Goal: Task Accomplishment & Management: Complete application form

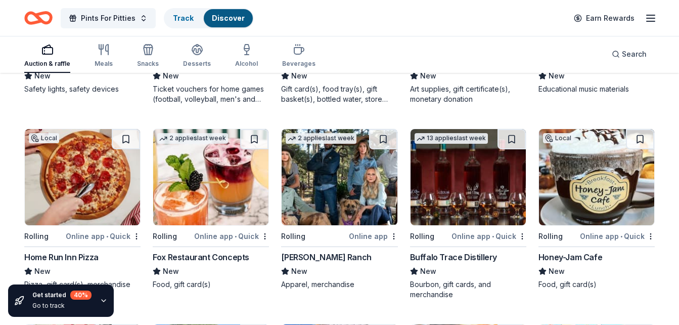
scroll to position [2380, 0]
click at [474, 185] on img at bounding box center [468, 177] width 115 height 96
click at [206, 201] on img at bounding box center [210, 177] width 115 height 96
click at [605, 172] on img at bounding box center [596, 177] width 115 height 96
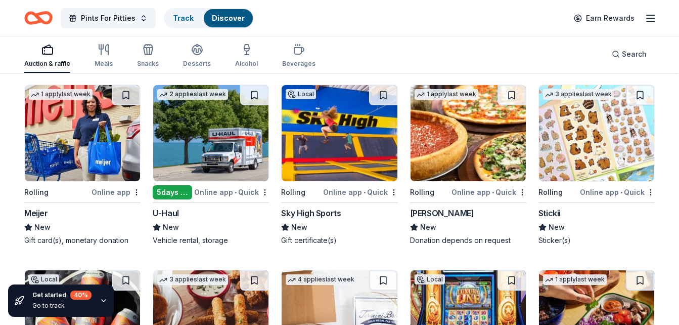
scroll to position [2621, 0]
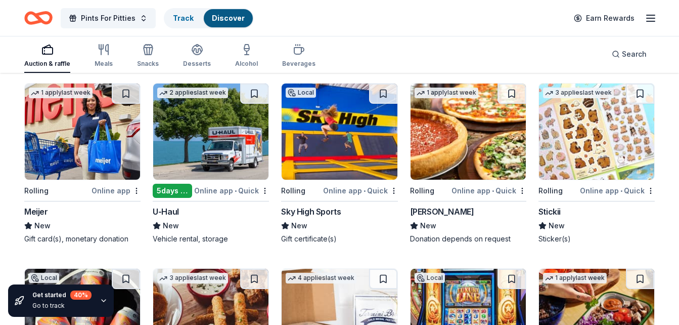
click at [466, 157] on img at bounding box center [468, 131] width 115 height 96
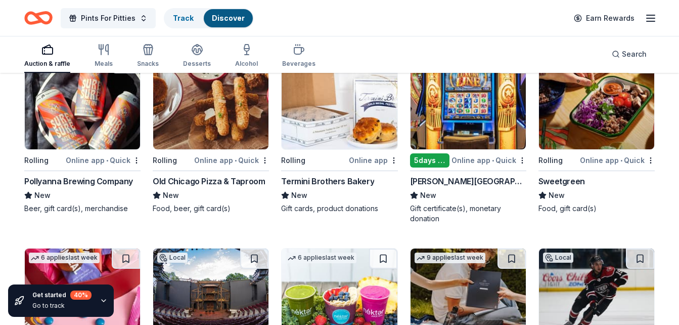
scroll to position [2836, 0]
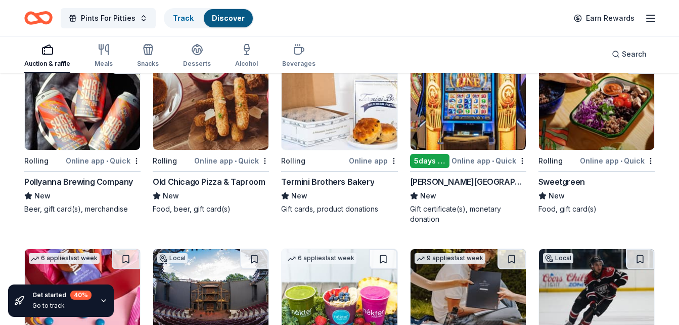
click at [72, 126] on img at bounding box center [82, 102] width 115 height 96
click at [218, 102] on img at bounding box center [210, 102] width 115 height 96
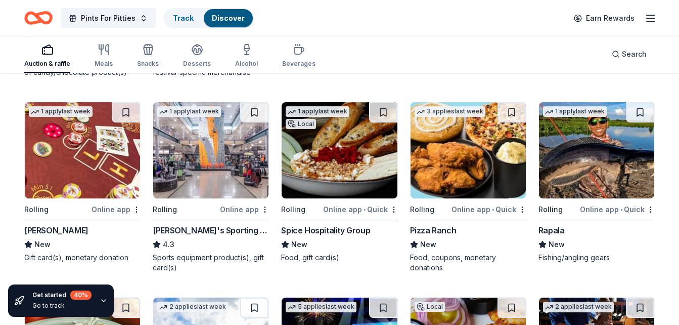
scroll to position [3179, 0]
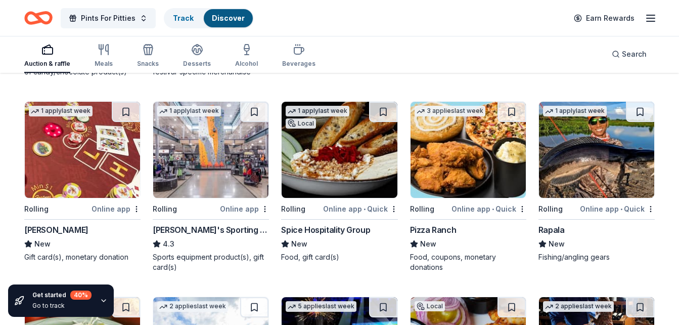
click at [354, 162] on img at bounding box center [339, 150] width 115 height 96
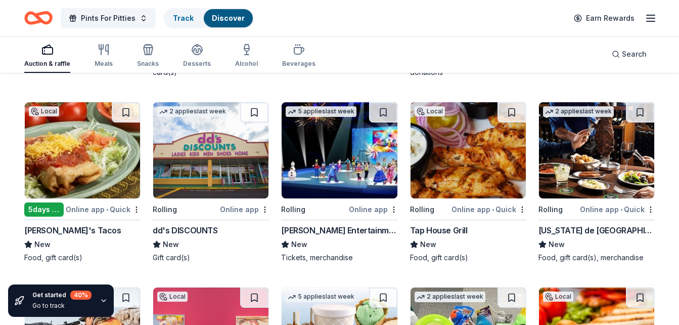
scroll to position [3374, 0]
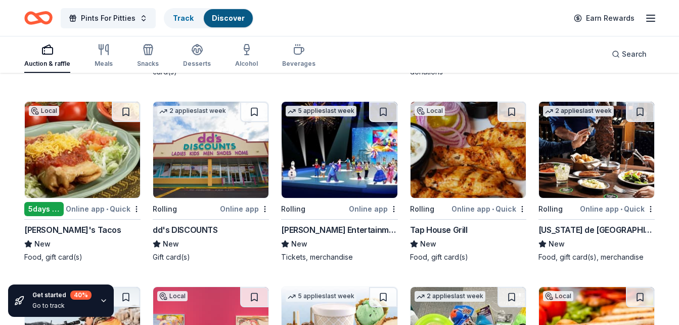
click at [471, 170] on img at bounding box center [468, 150] width 115 height 96
click at [602, 167] on img at bounding box center [596, 150] width 115 height 96
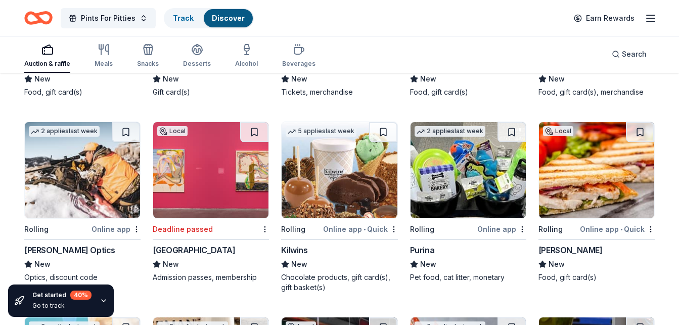
scroll to position [3539, 0]
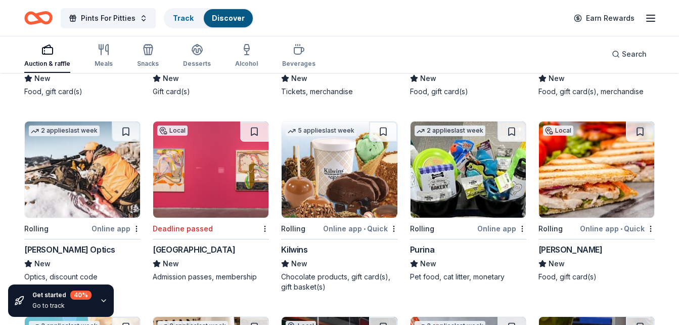
click at [338, 172] on img at bounding box center [339, 169] width 115 height 96
click at [463, 215] on img at bounding box center [468, 169] width 115 height 96
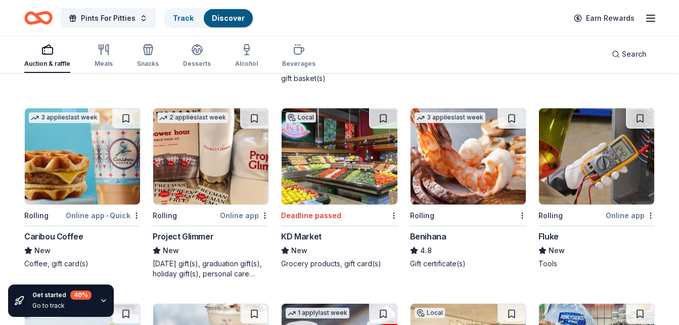
scroll to position [3748, 0]
click at [465, 169] on img at bounding box center [468, 156] width 115 height 96
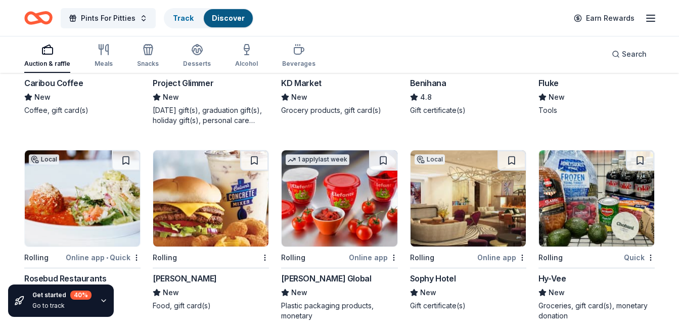
scroll to position [3935, 0]
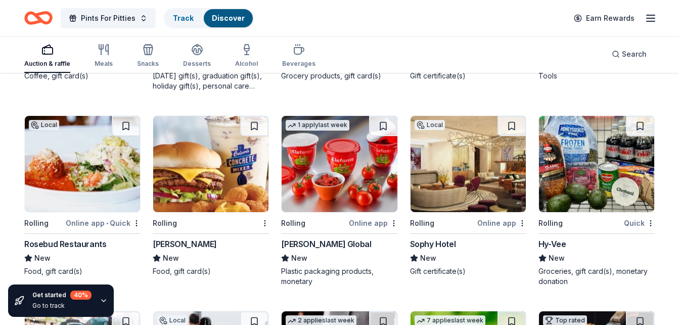
click at [104, 184] on img at bounding box center [82, 164] width 115 height 96
click at [210, 178] on img at bounding box center [210, 164] width 115 height 96
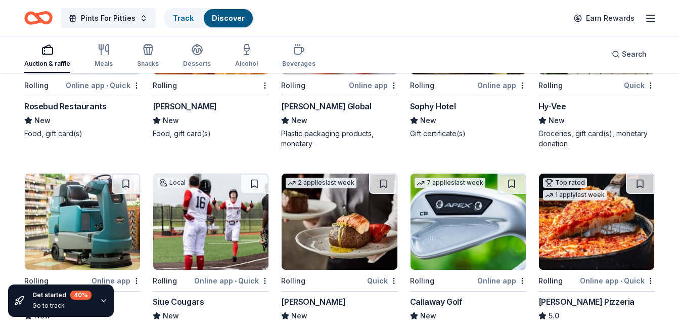
scroll to position [4161, 0]
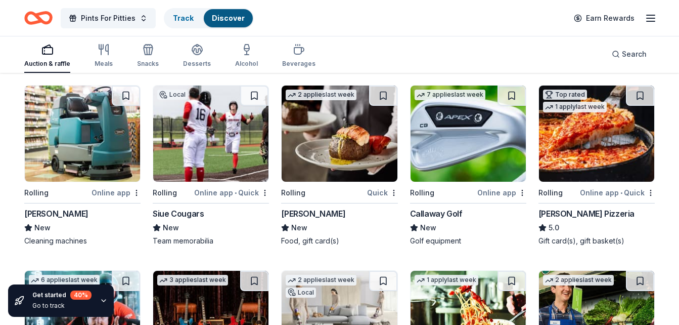
click at [605, 154] on img at bounding box center [596, 133] width 115 height 96
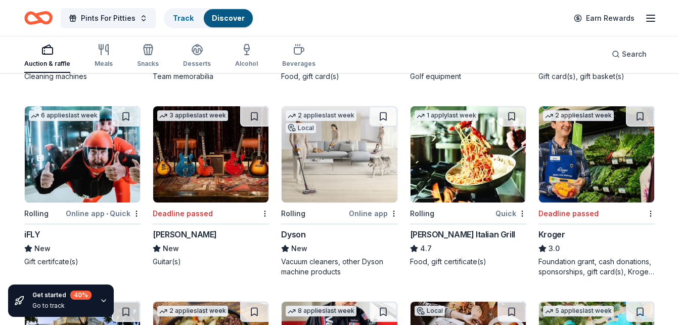
scroll to position [4326, 0]
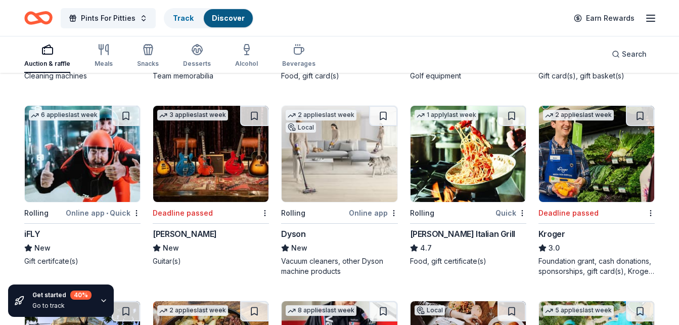
click at [117, 165] on img at bounding box center [82, 154] width 115 height 96
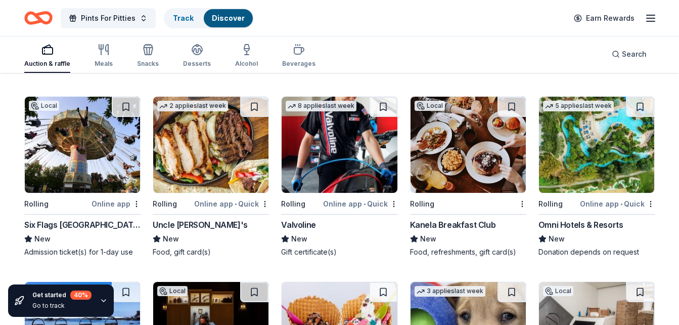
scroll to position [4531, 0]
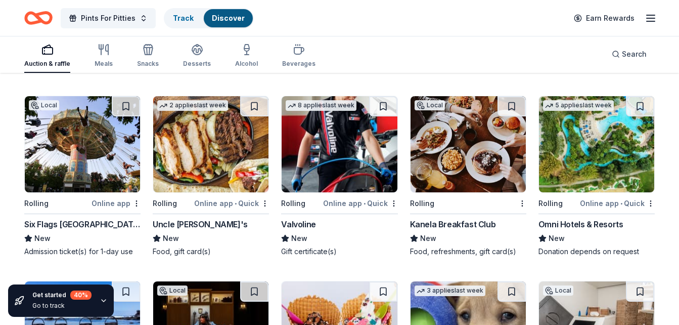
click at [78, 139] on img at bounding box center [82, 144] width 115 height 96
click at [72, 154] on img at bounding box center [82, 144] width 115 height 96
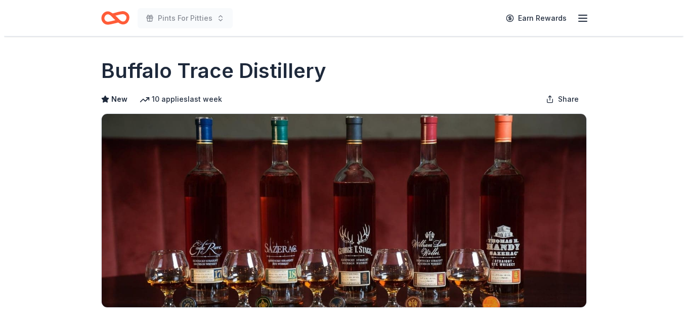
scroll to position [113, 0]
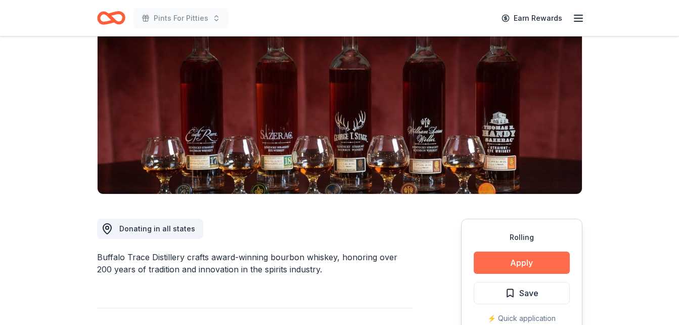
click at [519, 266] on button "Apply" at bounding box center [522, 262] width 96 height 22
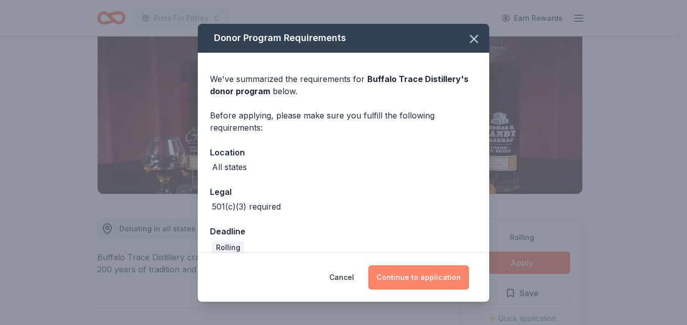
click at [424, 278] on button "Continue to application" at bounding box center [418, 277] width 101 height 24
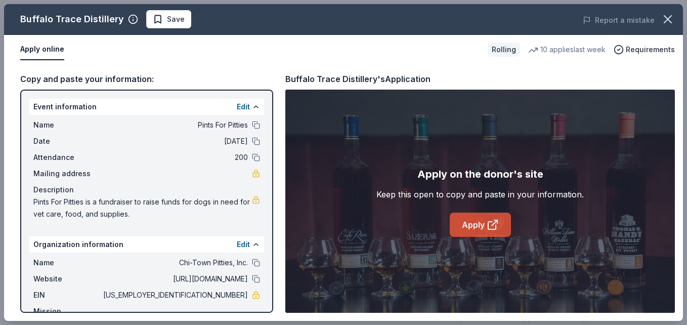
click at [473, 217] on link "Apply" at bounding box center [480, 224] width 61 height 24
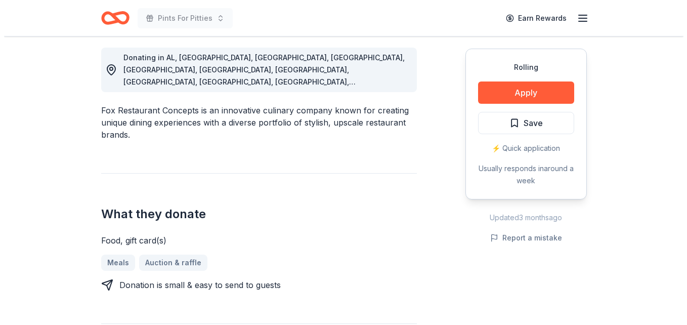
scroll to position [283, 0]
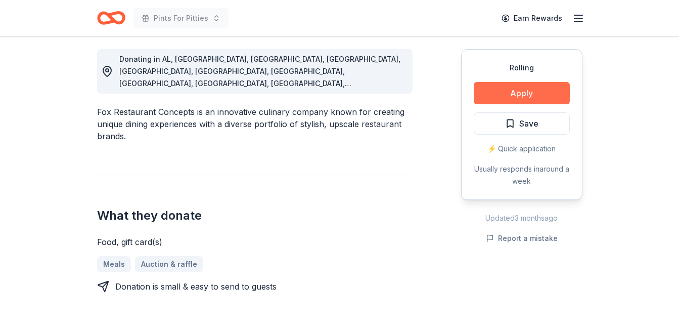
click at [530, 100] on button "Apply" at bounding box center [522, 93] width 96 height 22
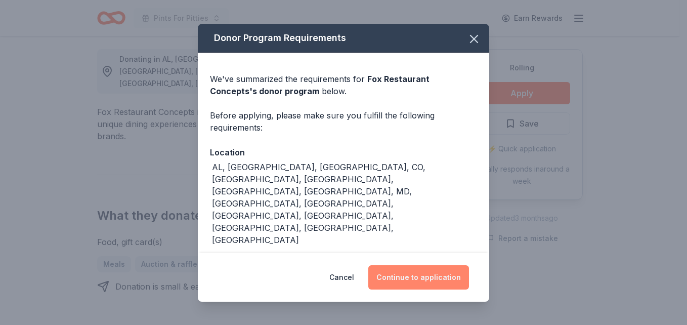
click at [426, 267] on button "Continue to application" at bounding box center [418, 277] width 101 height 24
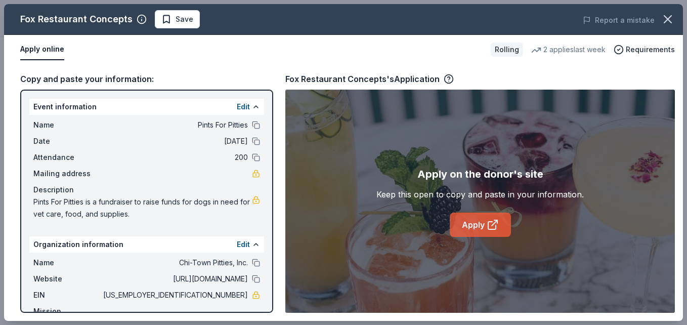
click at [489, 226] on icon at bounding box center [493, 225] width 12 height 12
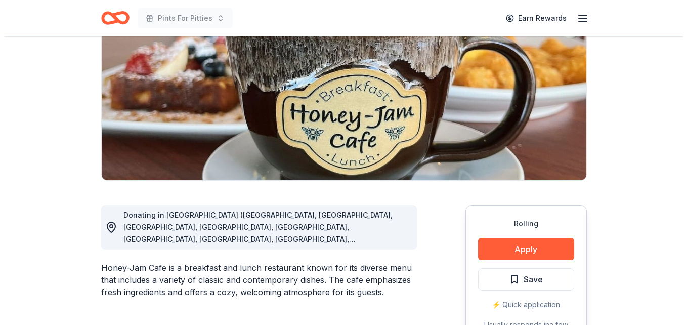
scroll to position [127, 0]
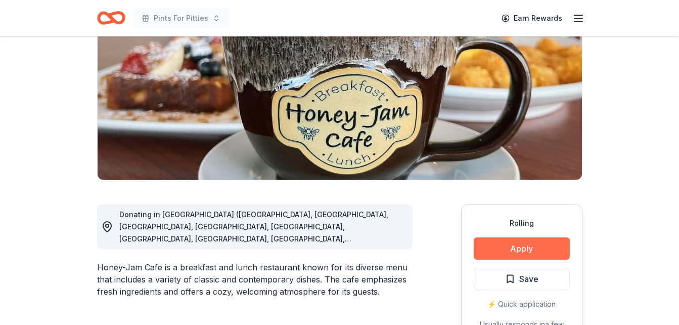
click at [524, 249] on button "Apply" at bounding box center [522, 248] width 96 height 22
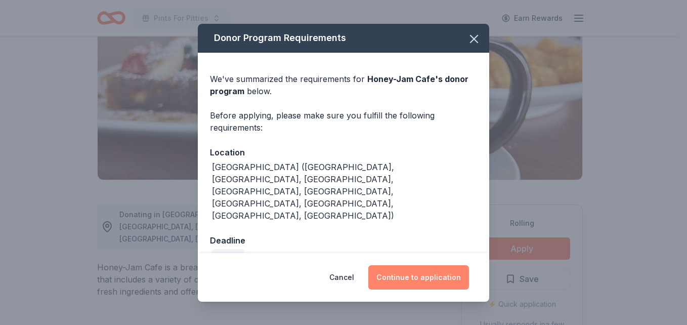
click at [436, 268] on button "Continue to application" at bounding box center [418, 277] width 101 height 24
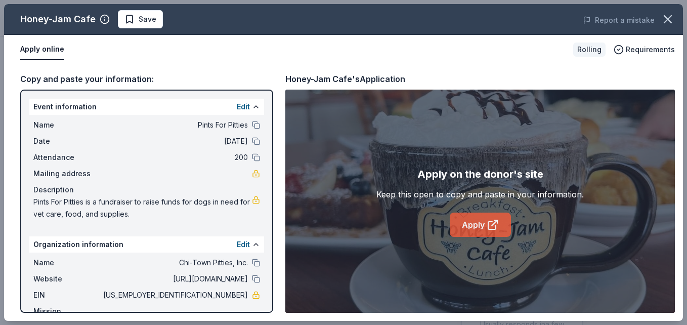
click at [484, 225] on link "Apply" at bounding box center [480, 224] width 61 height 24
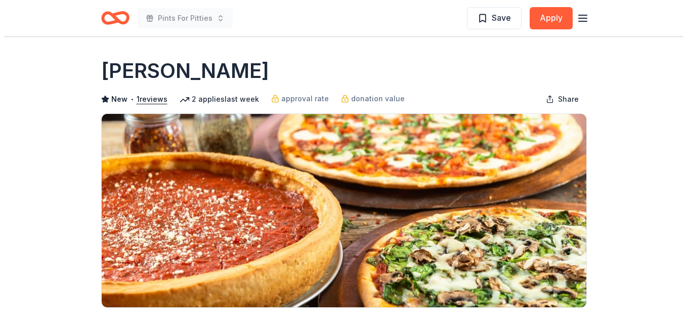
scroll to position [118, 0]
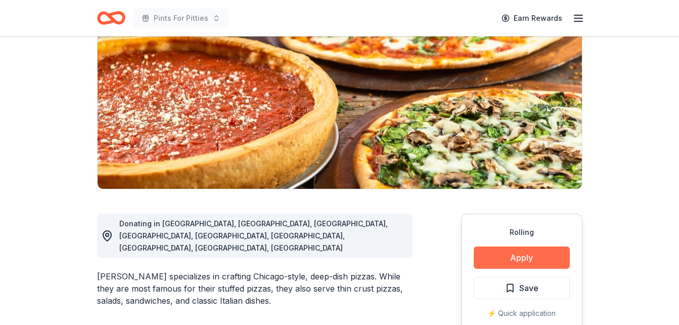
click at [548, 252] on button "Apply" at bounding box center [522, 257] width 96 height 22
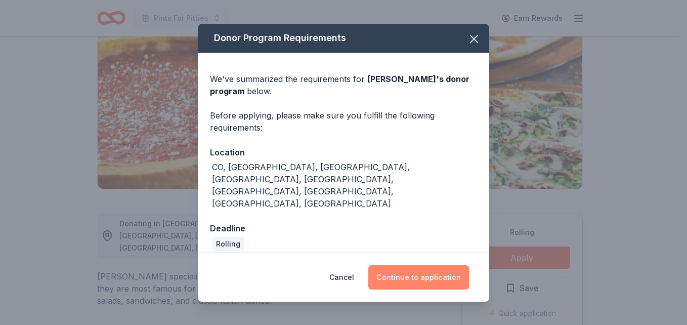
click at [450, 265] on button "Continue to application" at bounding box center [418, 277] width 101 height 24
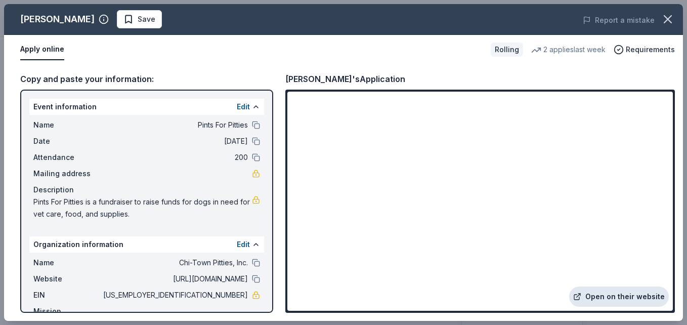
click at [608, 298] on link "Open on their website" at bounding box center [619, 296] width 100 height 20
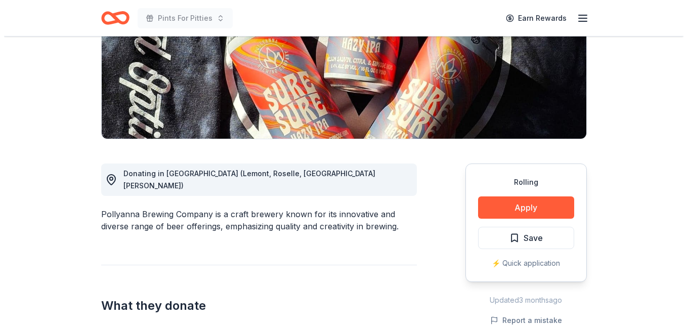
scroll to position [184, 0]
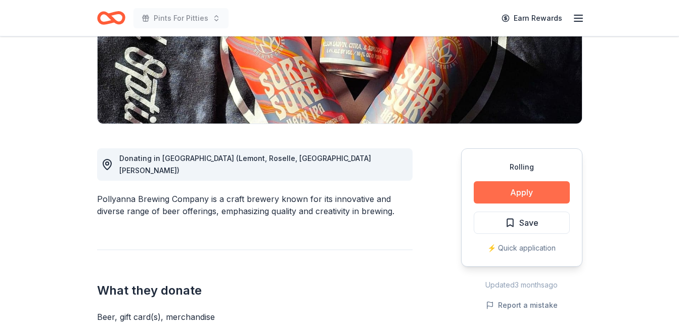
click at [529, 191] on button "Apply" at bounding box center [522, 192] width 96 height 22
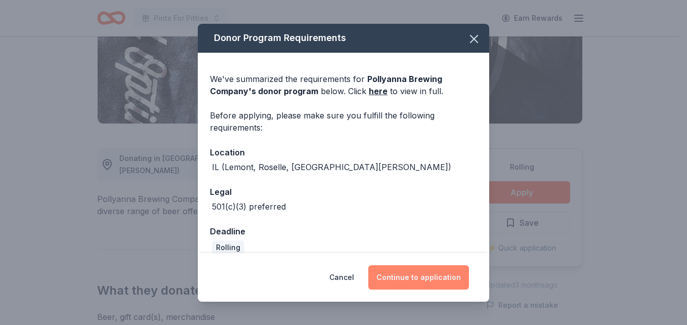
click at [439, 280] on button "Continue to application" at bounding box center [418, 277] width 101 height 24
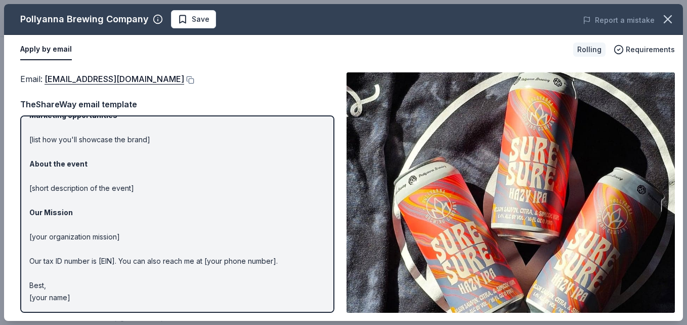
scroll to position [0, 0]
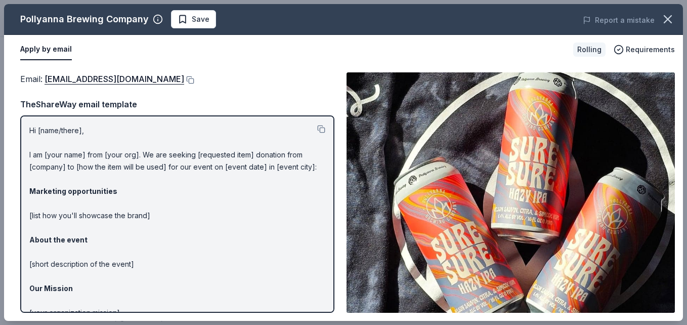
drag, startPoint x: 27, startPoint y: 130, endPoint x: 58, endPoint y: 139, distance: 32.0
click at [58, 139] on div "Hi [name/there], I am [your name] from [your org]. We are seeking [requested it…" at bounding box center [177, 213] width 314 height 197
drag, startPoint x: 30, startPoint y: 128, endPoint x: 79, endPoint y: 139, distance: 50.8
click at [79, 139] on p "Hi [name/there], I am [your name] from [your org]. We are seeking [requested it…" at bounding box center [177, 251] width 296 height 255
click at [317, 131] on button at bounding box center [321, 129] width 8 height 8
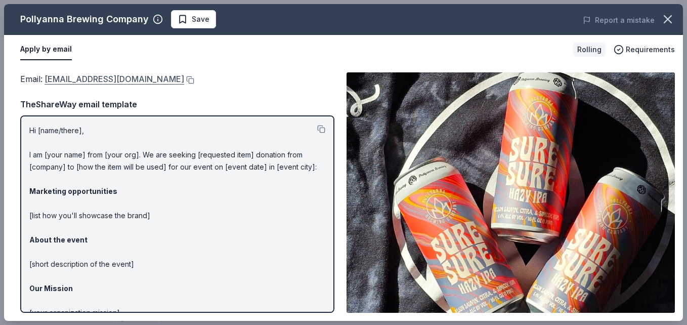
drag, startPoint x: 157, startPoint y: 82, endPoint x: 127, endPoint y: 83, distance: 29.9
click at [127, 83] on div "Email : info@pollyannabrewing.com" at bounding box center [177, 78] width 314 height 13
click at [184, 80] on button at bounding box center [189, 80] width 10 height 8
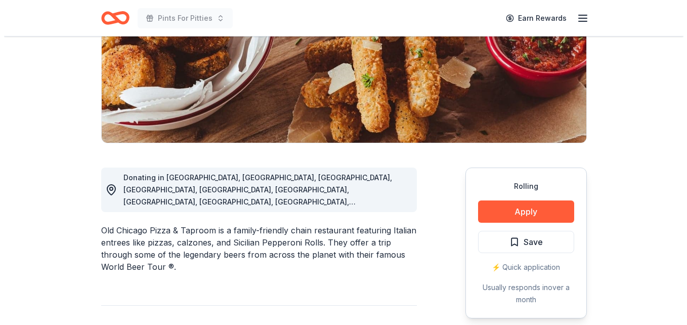
scroll to position [165, 0]
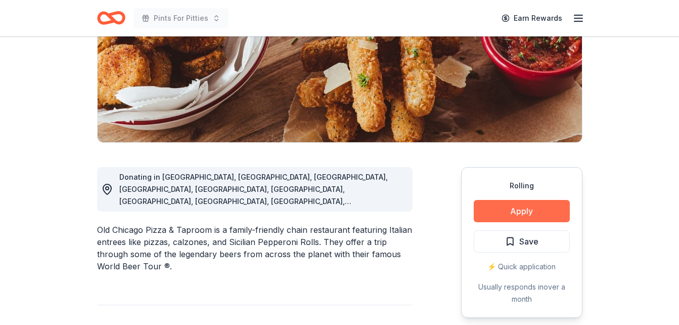
click at [518, 213] on button "Apply" at bounding box center [522, 211] width 96 height 22
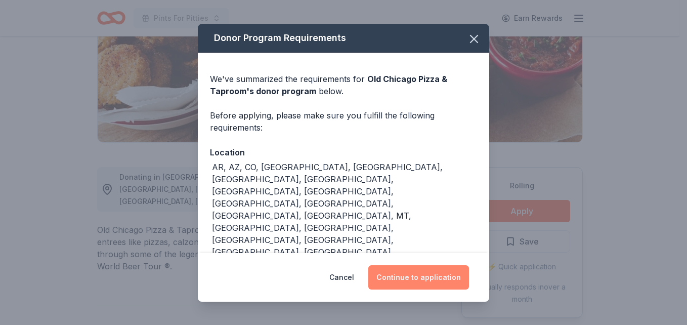
click at [410, 280] on button "Continue to application" at bounding box center [418, 277] width 101 height 24
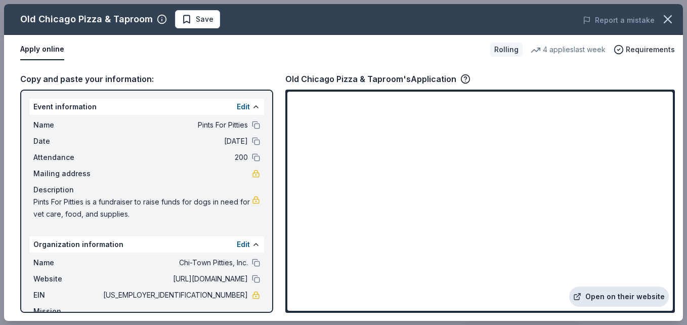
click at [613, 293] on link "Open on their website" at bounding box center [619, 296] width 100 height 20
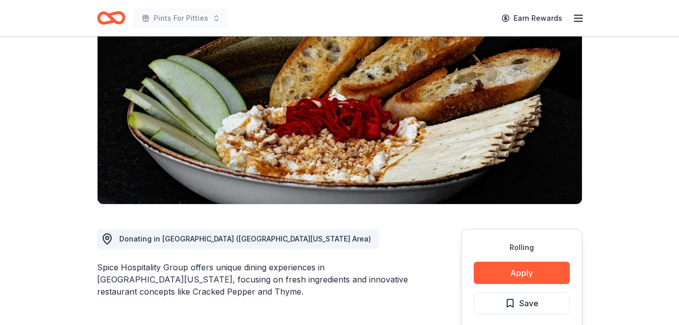
scroll to position [134, 0]
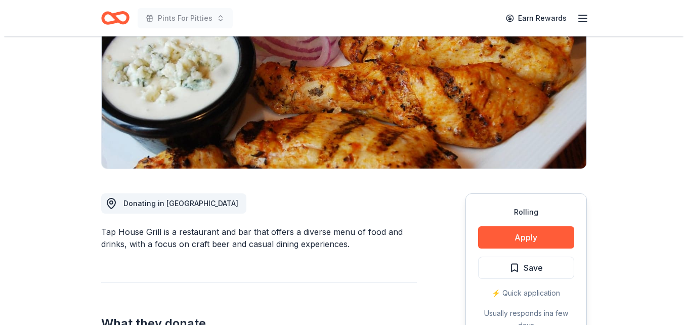
scroll to position [139, 0]
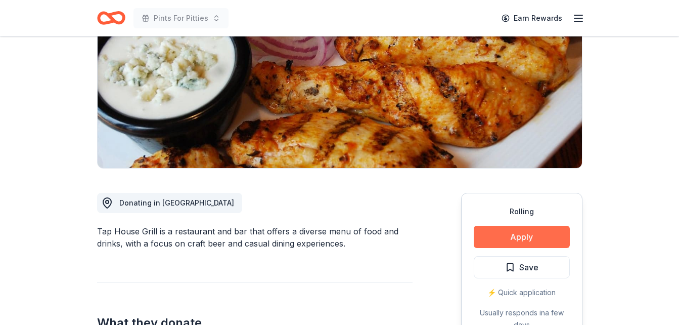
click at [530, 232] on button "Apply" at bounding box center [522, 237] width 96 height 22
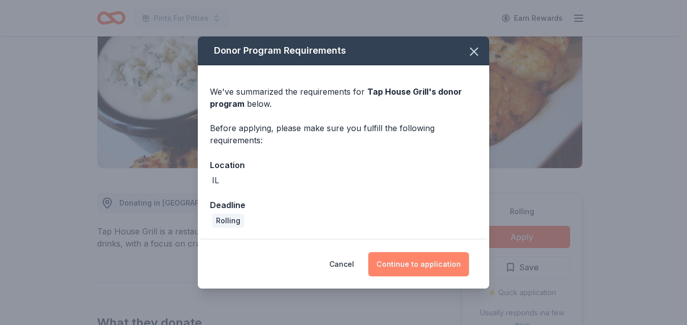
click at [426, 261] on button "Continue to application" at bounding box center [418, 264] width 101 height 24
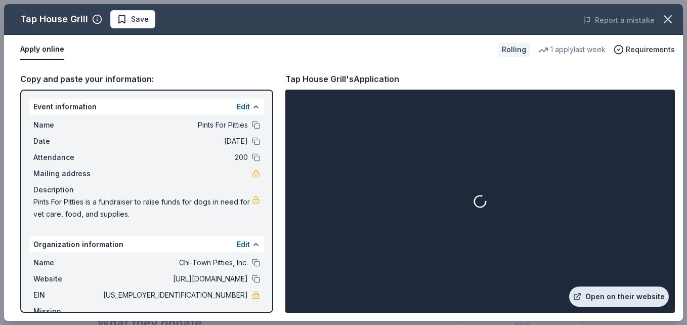
click at [596, 295] on link "Open on their website" at bounding box center [619, 296] width 100 height 20
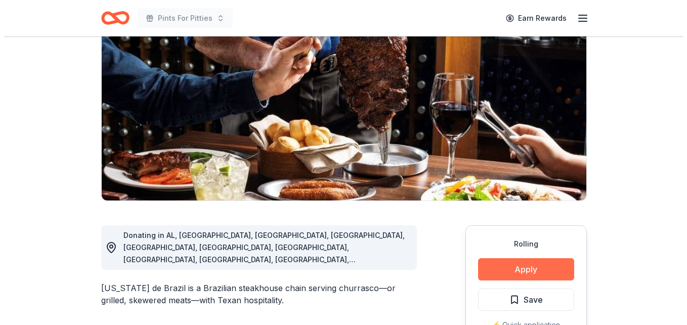
scroll to position [107, 0]
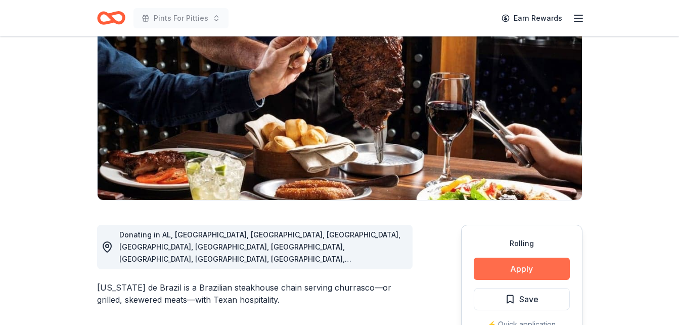
click at [517, 269] on button "Apply" at bounding box center [522, 268] width 96 height 22
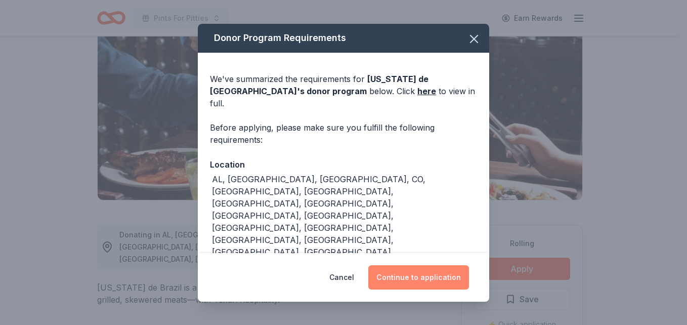
click at [427, 276] on button "Continue to application" at bounding box center [418, 277] width 101 height 24
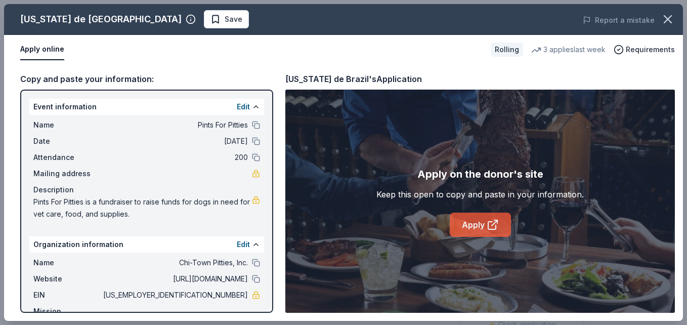
click at [481, 228] on link "Apply" at bounding box center [480, 224] width 61 height 24
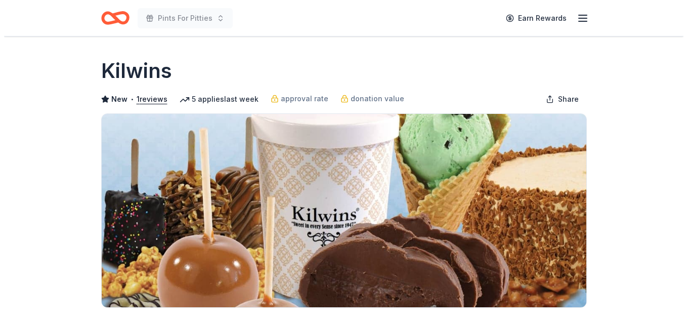
scroll to position [149, 0]
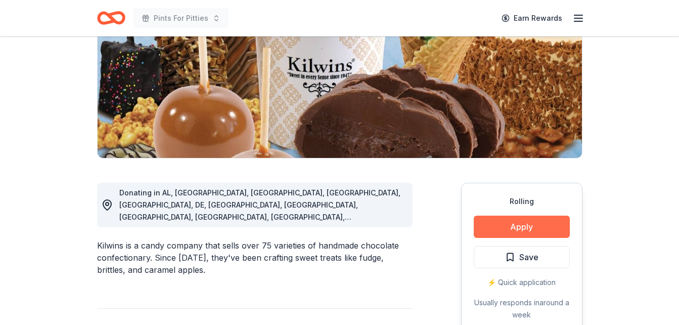
click at [531, 226] on button "Apply" at bounding box center [522, 226] width 96 height 22
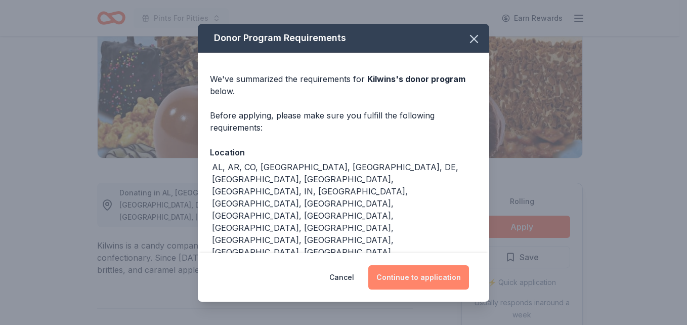
click at [432, 276] on button "Continue to application" at bounding box center [418, 277] width 101 height 24
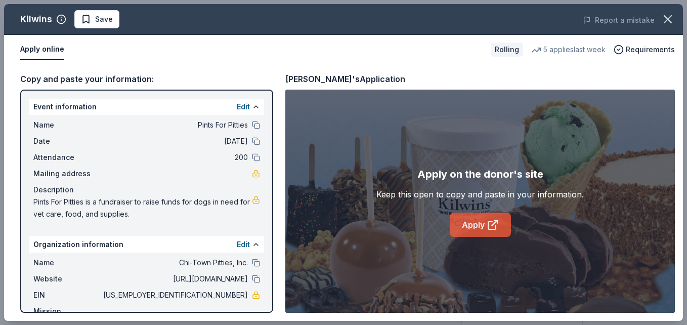
click at [478, 229] on link "Apply" at bounding box center [480, 224] width 61 height 24
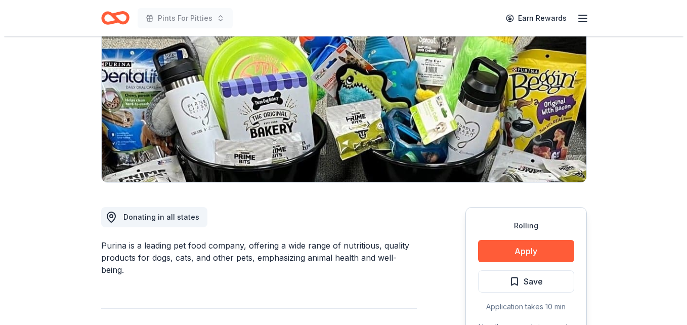
scroll to position [142, 0]
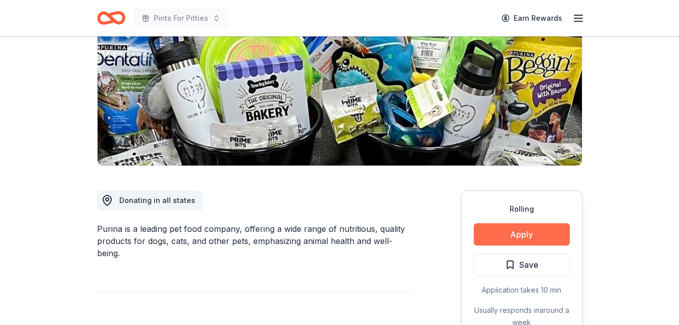
click at [548, 229] on button "Apply" at bounding box center [522, 234] width 96 height 22
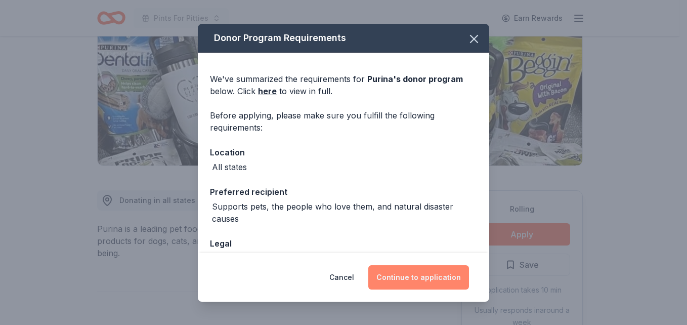
click at [406, 276] on button "Continue to application" at bounding box center [418, 277] width 101 height 24
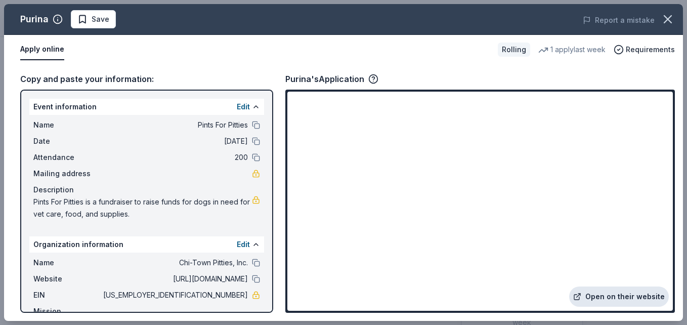
click at [639, 294] on link "Open on their website" at bounding box center [619, 296] width 100 height 20
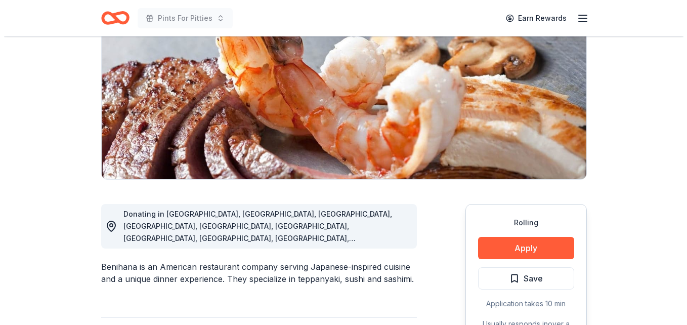
scroll to position [128, 0]
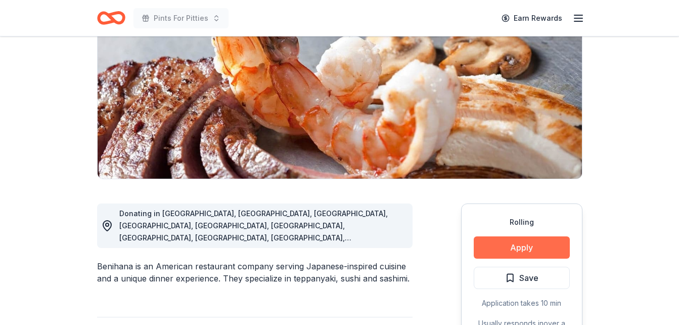
click at [544, 245] on button "Apply" at bounding box center [522, 247] width 96 height 22
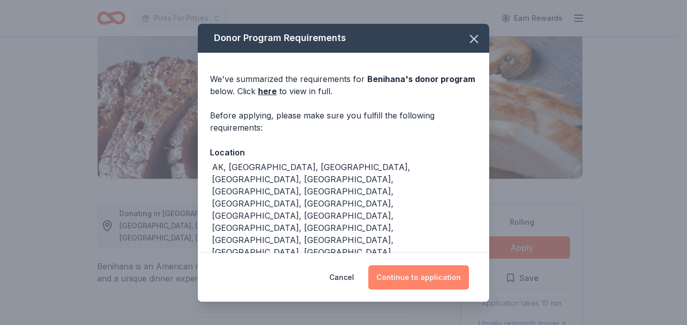
click at [465, 278] on button "Continue to application" at bounding box center [418, 277] width 101 height 24
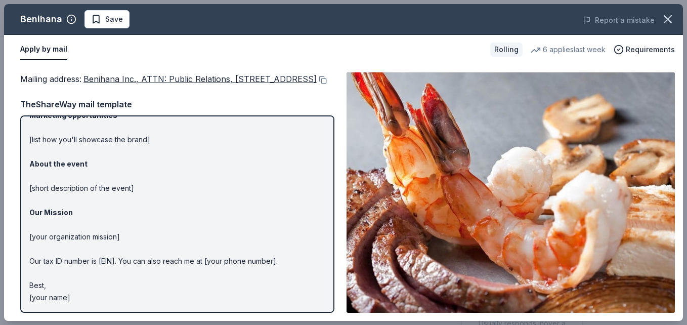
scroll to position [0, 0]
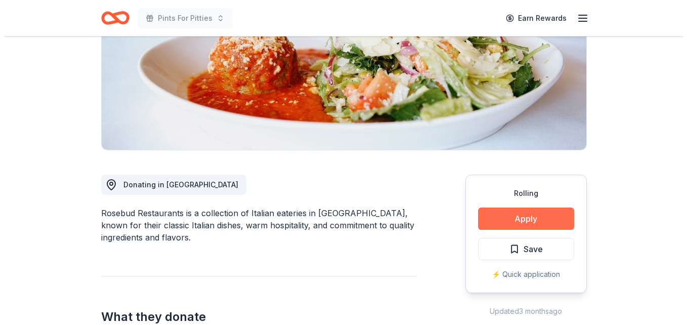
scroll to position [158, 0]
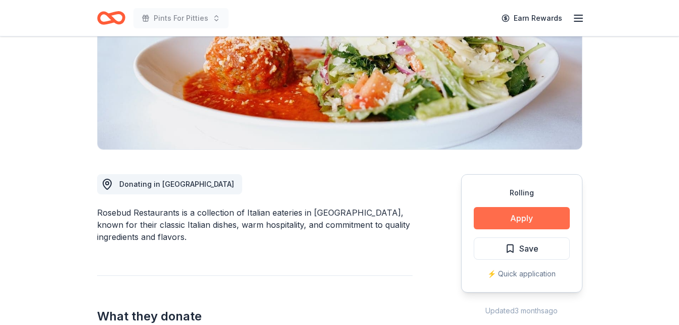
click at [544, 222] on button "Apply" at bounding box center [522, 218] width 96 height 22
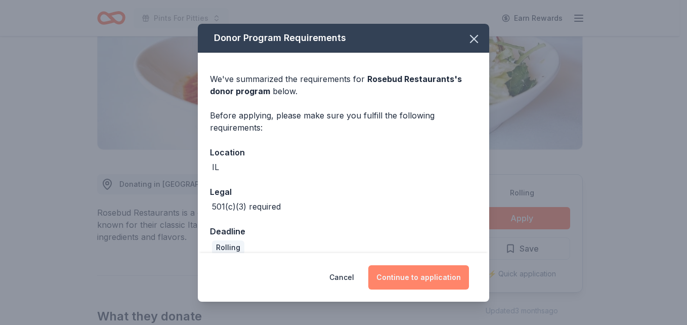
click at [423, 271] on button "Continue to application" at bounding box center [418, 277] width 101 height 24
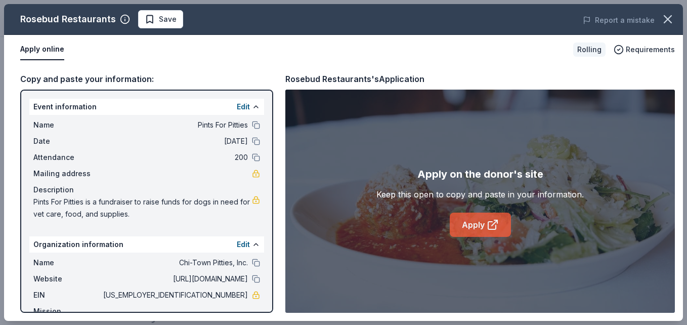
click at [472, 230] on link "Apply" at bounding box center [480, 224] width 61 height 24
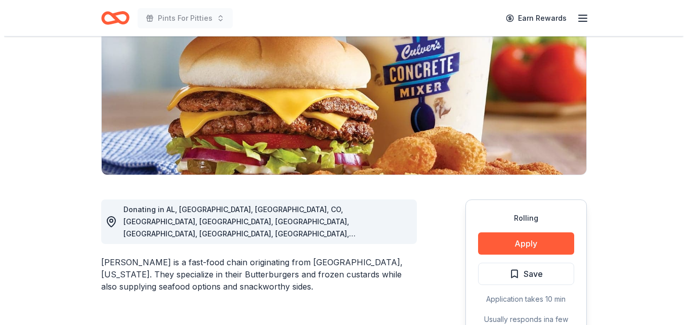
scroll to position [133, 0]
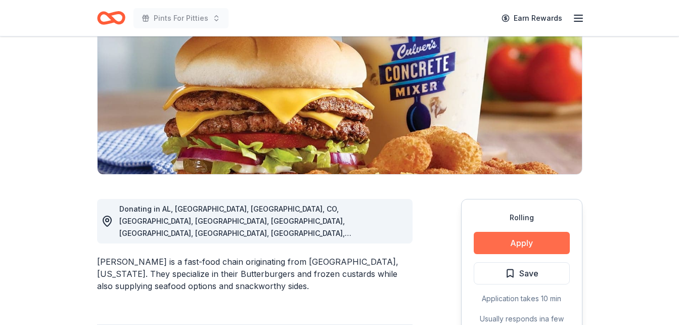
click at [517, 248] on button "Apply" at bounding box center [522, 243] width 96 height 22
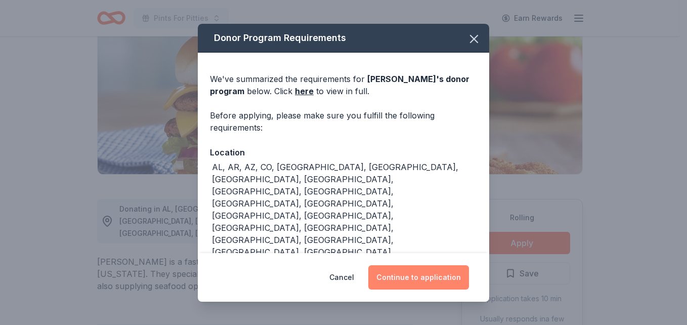
click at [442, 265] on button "Continue to application" at bounding box center [418, 277] width 101 height 24
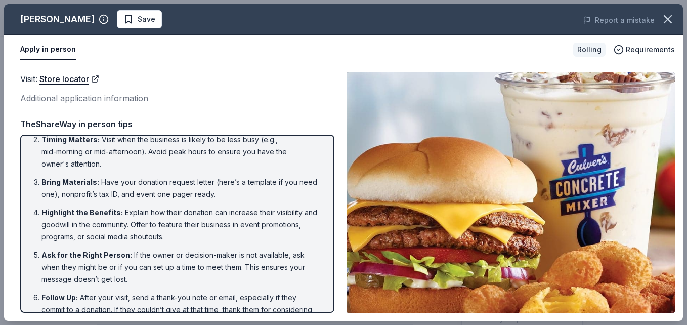
scroll to position [65, 0]
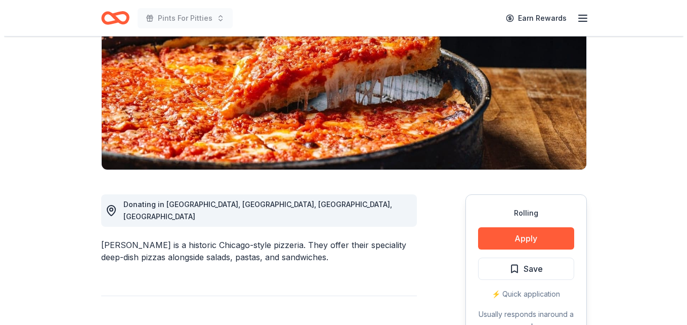
scroll to position [138, 0]
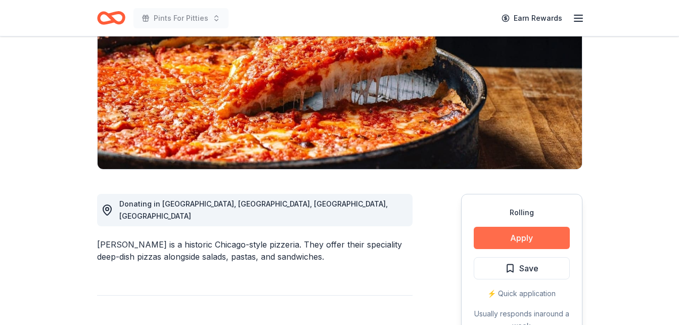
click at [517, 241] on button "Apply" at bounding box center [522, 238] width 96 height 22
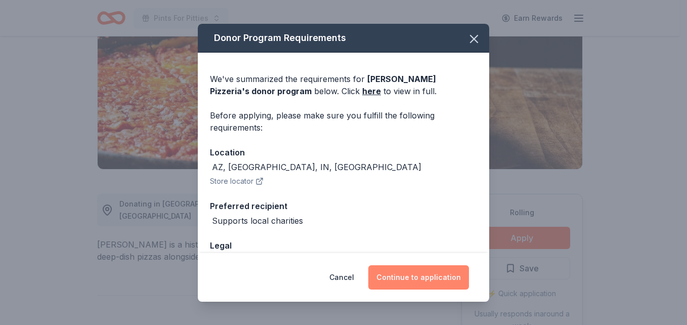
click at [439, 277] on button "Continue to application" at bounding box center [418, 277] width 101 height 24
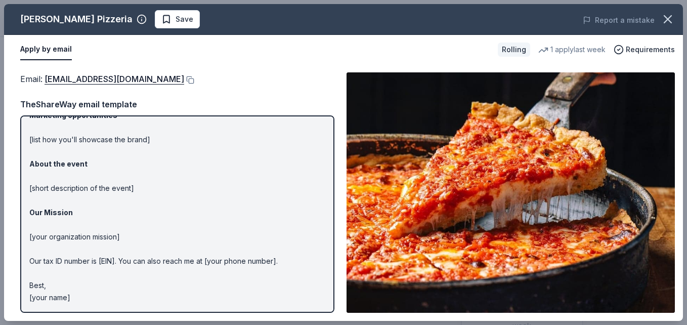
scroll to position [0, 0]
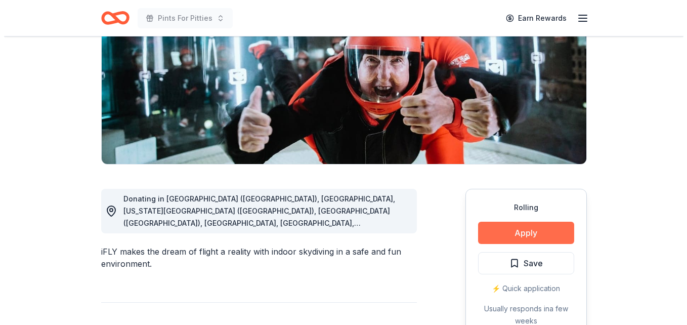
scroll to position [144, 0]
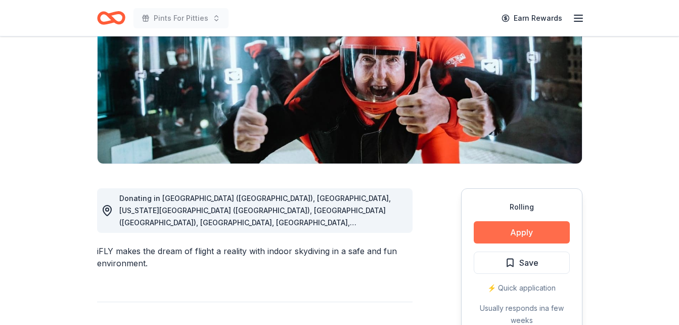
click at [527, 226] on button "Apply" at bounding box center [522, 232] width 96 height 22
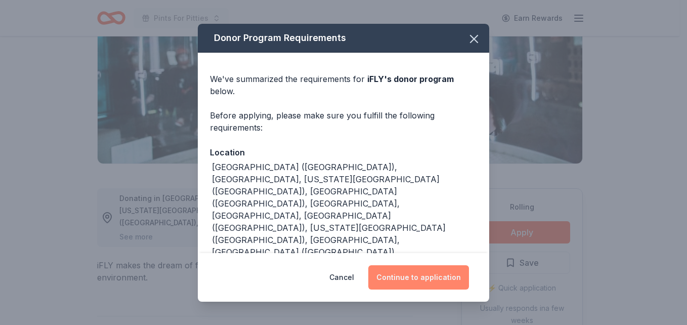
click at [432, 278] on button "Continue to application" at bounding box center [418, 277] width 101 height 24
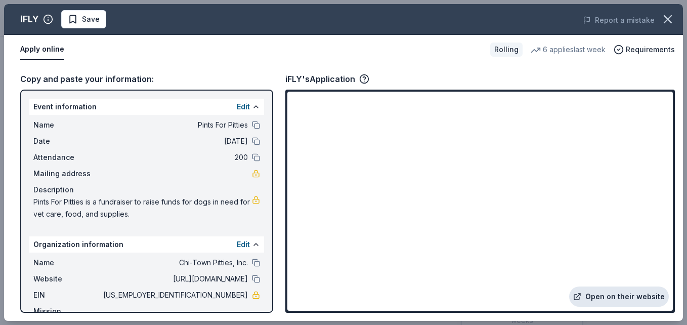
click at [623, 295] on link "Open on their website" at bounding box center [619, 296] width 100 height 20
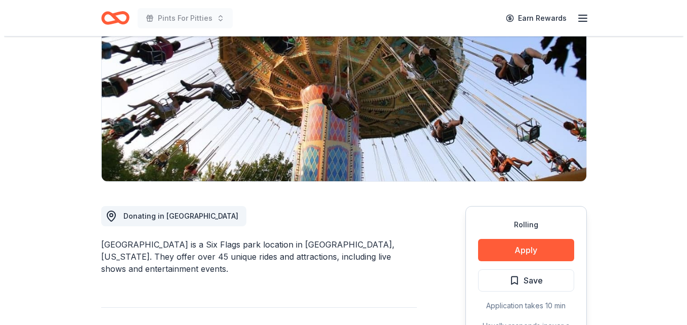
scroll to position [172, 0]
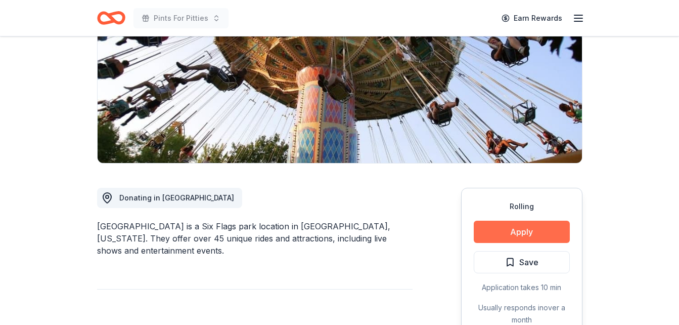
click at [504, 221] on button "Apply" at bounding box center [522, 232] width 96 height 22
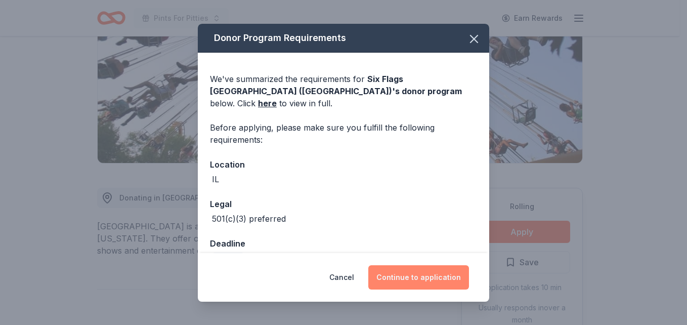
click at [422, 282] on button "Continue to application" at bounding box center [418, 277] width 101 height 24
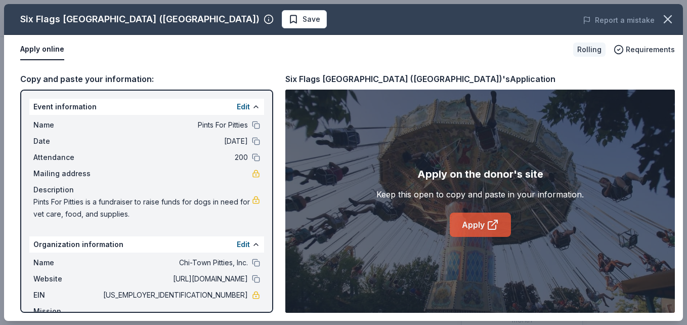
click at [469, 222] on link "Apply" at bounding box center [480, 224] width 61 height 24
